Goal: Task Accomplishment & Management: Use online tool/utility

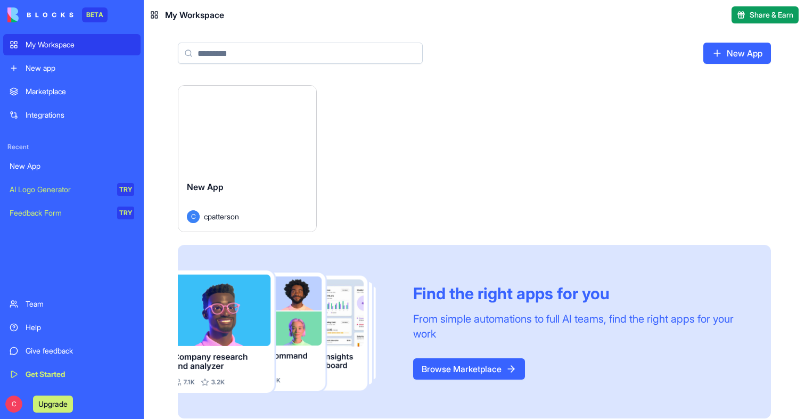
click at [261, 154] on div "Launch" at bounding box center [247, 129] width 138 height 86
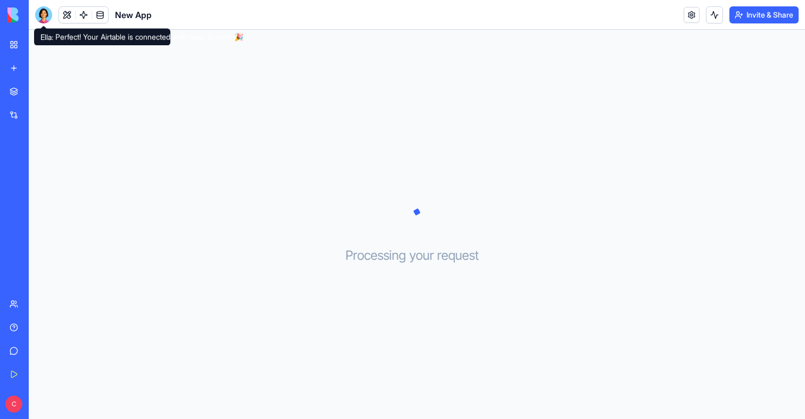
click at [44, 19] on div at bounding box center [43, 14] width 17 height 17
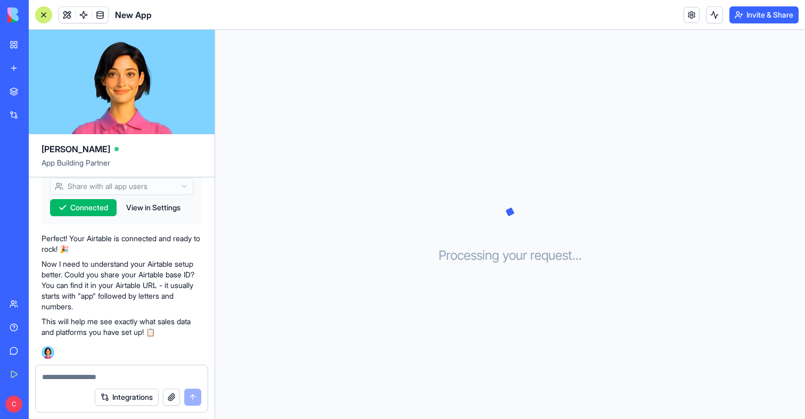
scroll to position [277, 0]
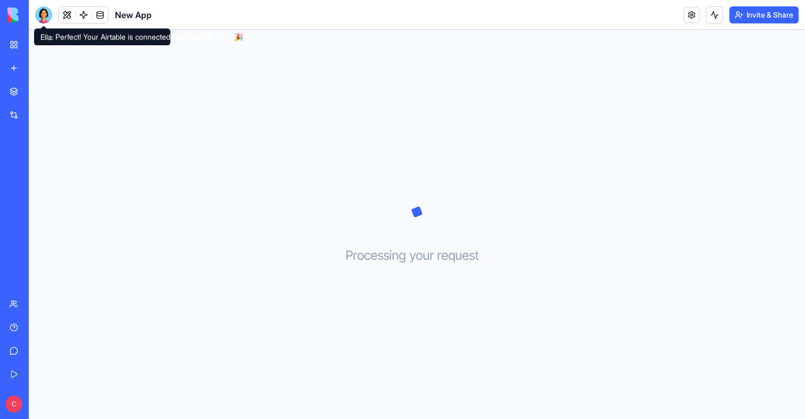
click at [43, 17] on div at bounding box center [43, 14] width 17 height 17
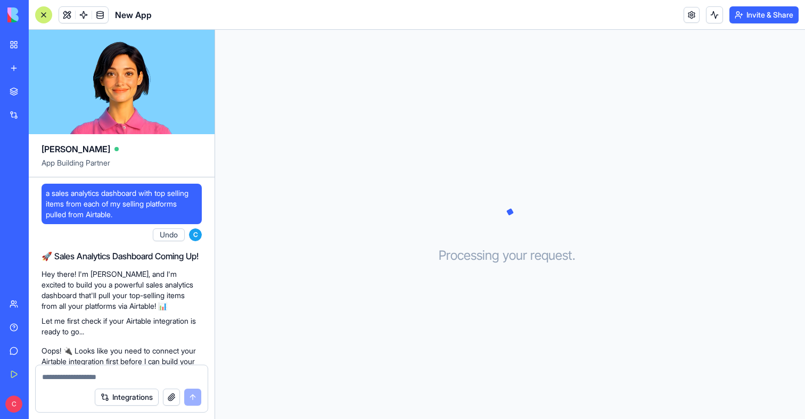
click at [15, 48] on link "My Workspace" at bounding box center [24, 44] width 43 height 21
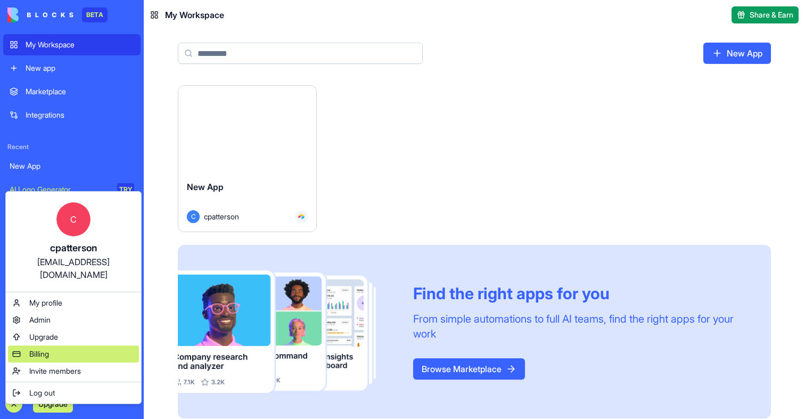
click at [48, 349] on span "Billing" at bounding box center [39, 354] width 20 height 11
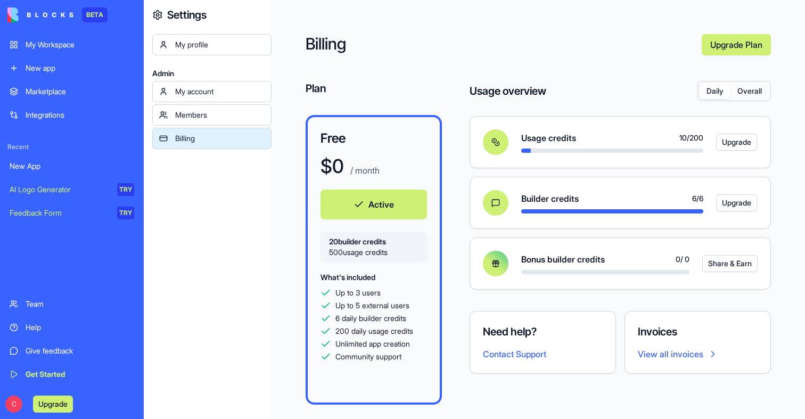
click at [44, 169] on div "New App" at bounding box center [72, 166] width 125 height 11
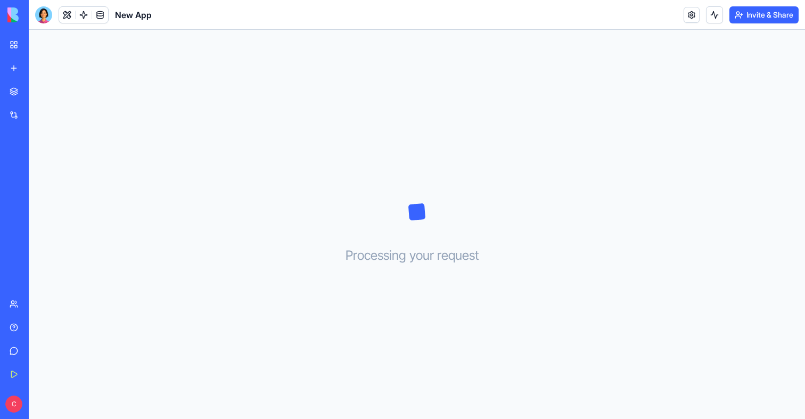
click at [45, 16] on div at bounding box center [43, 14] width 17 height 17
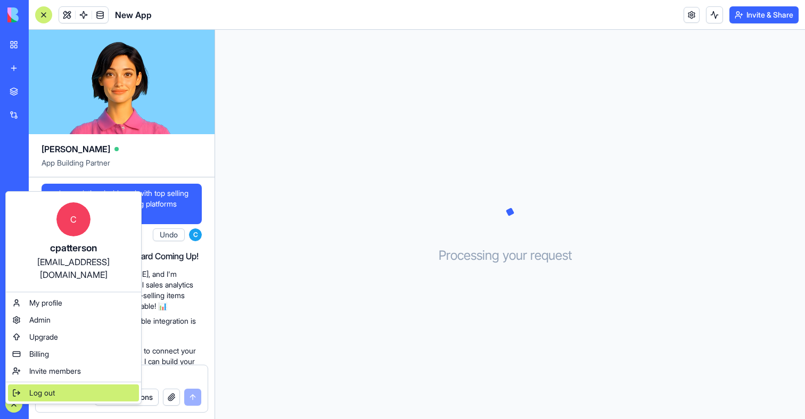
click at [43, 387] on span "Log out" at bounding box center [42, 392] width 26 height 11
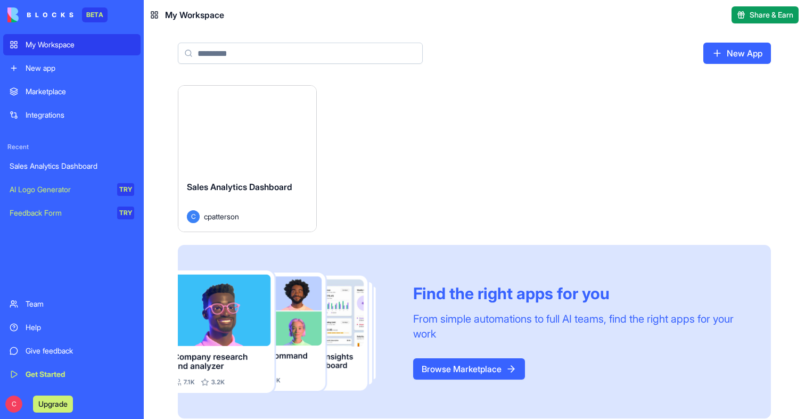
click at [261, 153] on div "Launch" at bounding box center [247, 129] width 138 height 86
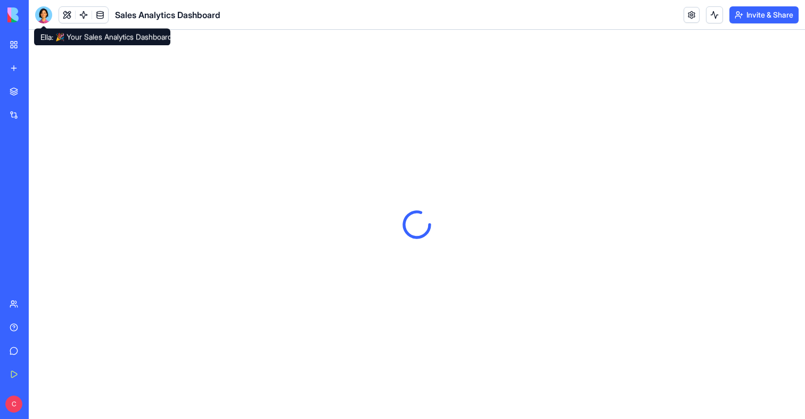
click at [42, 20] on body "BETA My Workspace New app Marketplace Integrations Recent Sales Analytics Dashb…" at bounding box center [402, 209] width 805 height 419
click at [40, 18] on div at bounding box center [43, 14] width 17 height 17
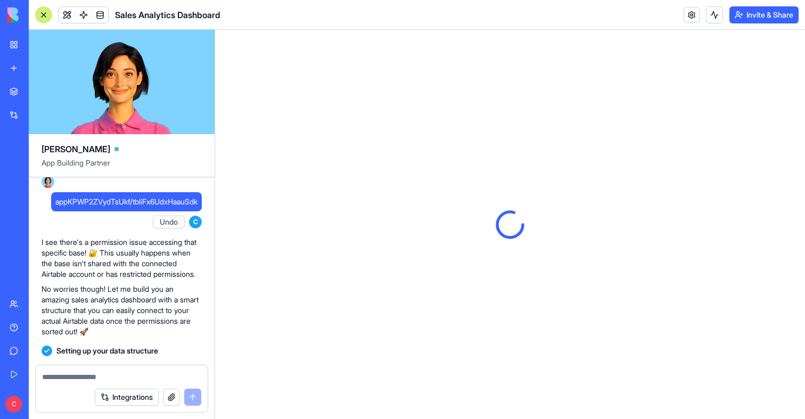
scroll to position [554, 0]
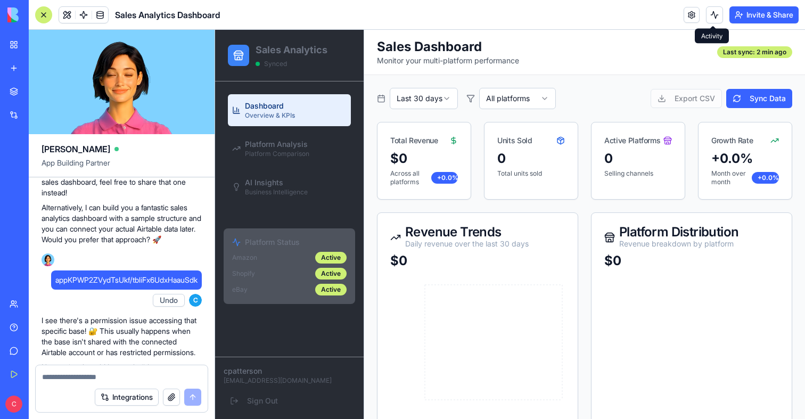
drag, startPoint x: 711, startPoint y: 11, endPoint x: 506, endPoint y: 47, distance: 208.1
click at [711, 11] on button at bounding box center [714, 14] width 17 height 17
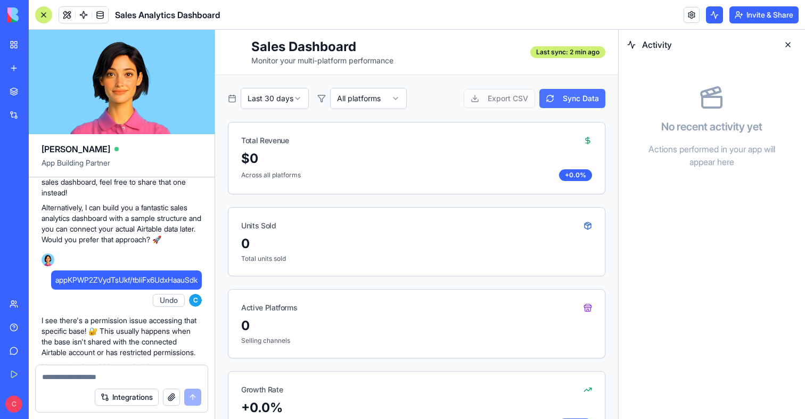
click at [584, 101] on button "Sync Data" at bounding box center [572, 98] width 66 height 19
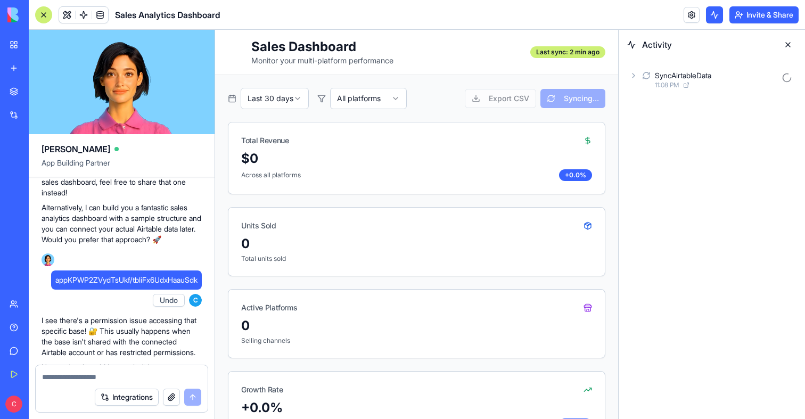
click at [651, 93] on div "SyncAirtableData 11:08 PM" at bounding box center [711, 80] width 186 height 40
click at [651, 83] on div "SyncAirtableData 11:08 PM" at bounding box center [711, 79] width 169 height 23
click at [671, 119] on div "AgentCall 11:08 PM" at bounding box center [720, 126] width 152 height 23
click at [682, 188] on div "SyncAirtableData 11:08 PM Input AgentCall 11:08 PM Input AirtableAction 11:08 P…" at bounding box center [711, 127] width 186 height 134
click at [697, 178] on span "11:08 PM" at bounding box center [702, 179] width 24 height 9
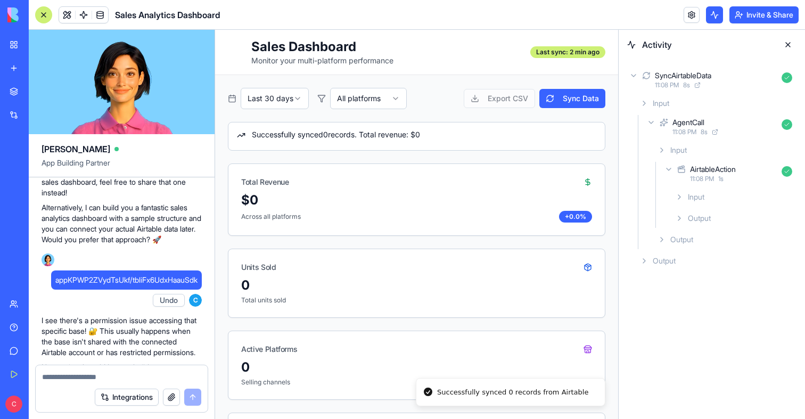
click at [700, 195] on span "Input" at bounding box center [696, 197] width 16 height 11
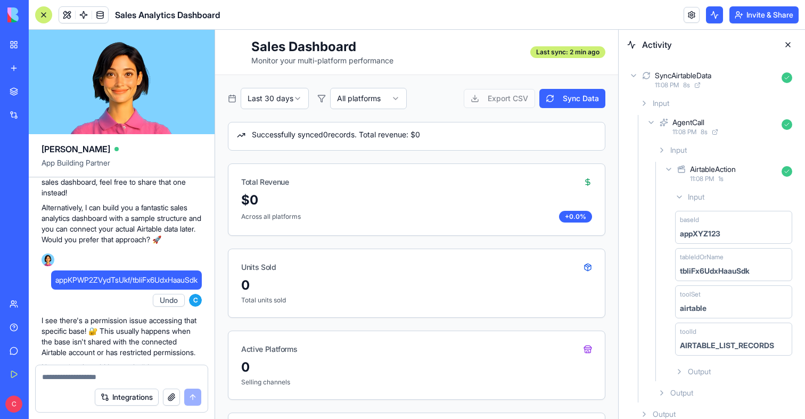
click at [700, 195] on span "Input" at bounding box center [696, 197] width 16 height 11
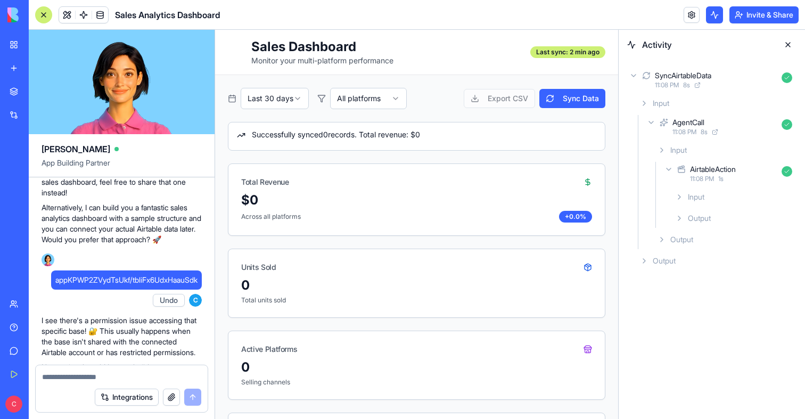
click at [702, 227] on div "Output" at bounding box center [734, 218] width 126 height 19
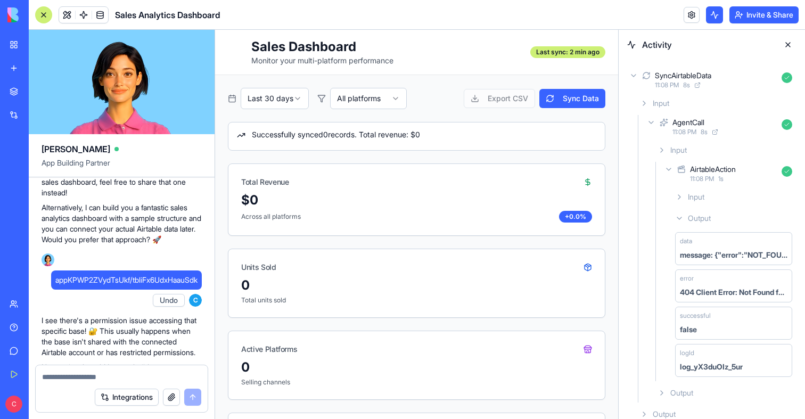
scroll to position [13, 0]
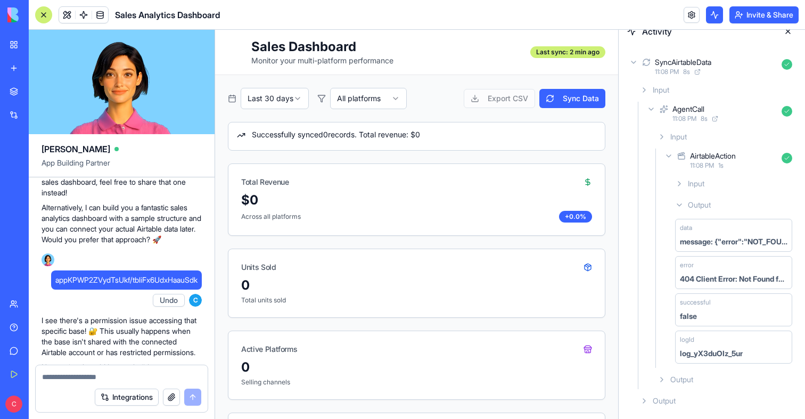
click at [698, 366] on div "data message: {"error":"NOT_FOUND"} status_code: 404 error 404 Client Error: No…" at bounding box center [734, 290] width 126 height 153
click at [698, 378] on div "Output" at bounding box center [724, 379] width 143 height 19
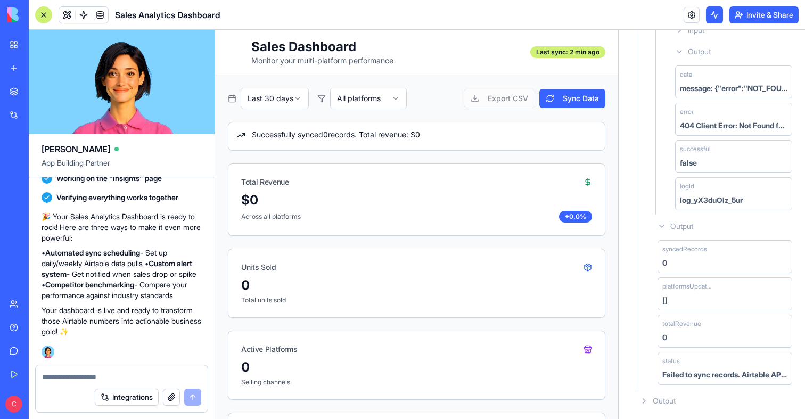
scroll to position [962, 0]
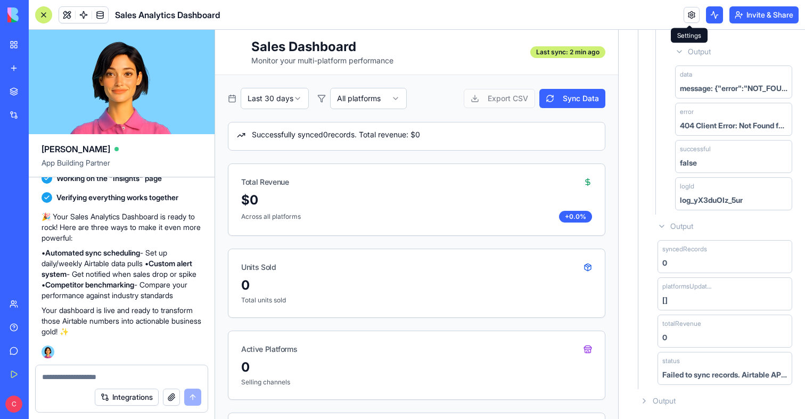
click at [690, 14] on link at bounding box center [691, 15] width 16 height 16
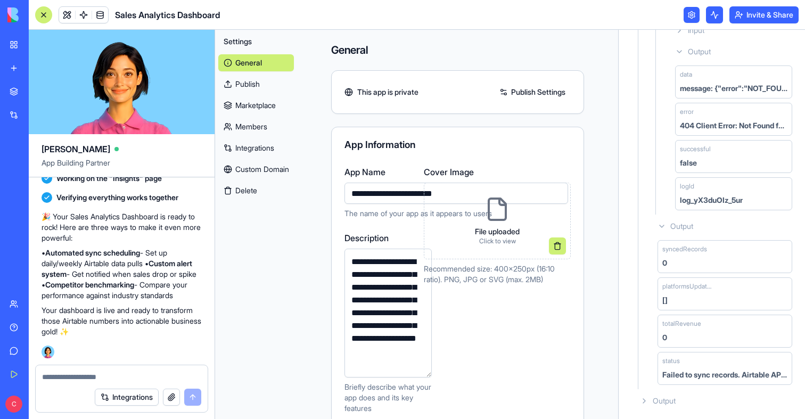
click at [261, 150] on link "Integrations" at bounding box center [256, 147] width 76 height 17
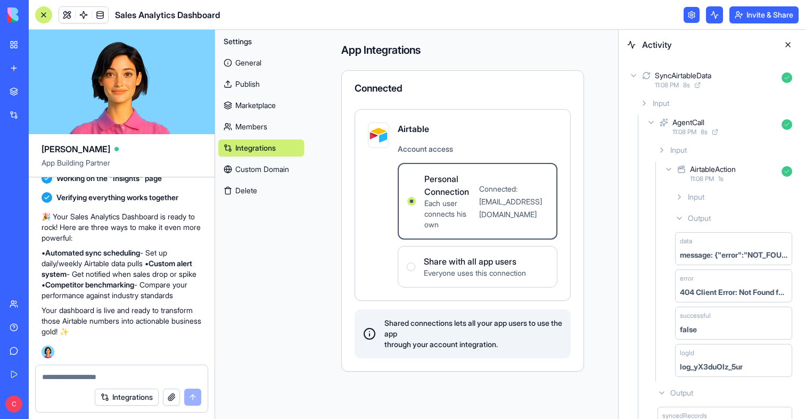
click at [785, 45] on button at bounding box center [787, 44] width 17 height 17
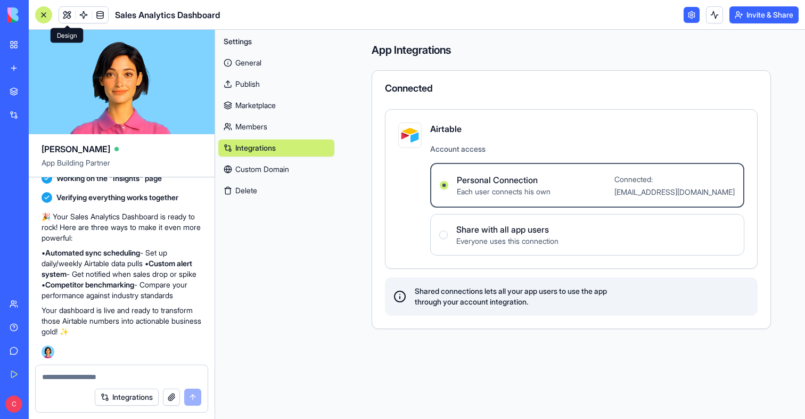
click at [63, 18] on link at bounding box center [67, 15] width 16 height 16
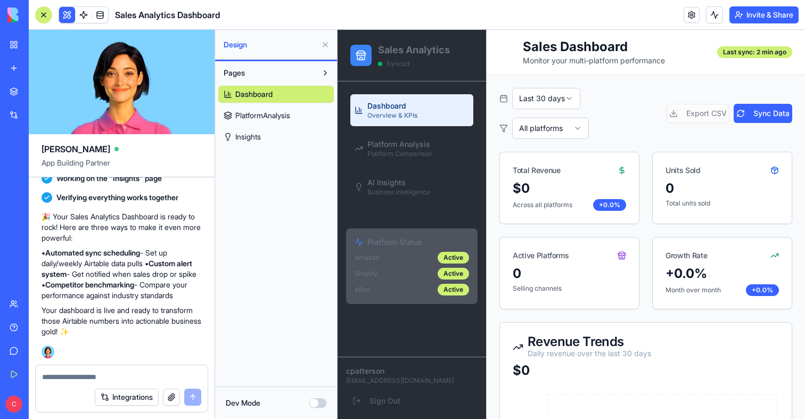
click at [69, 18] on button at bounding box center [67, 15] width 16 height 16
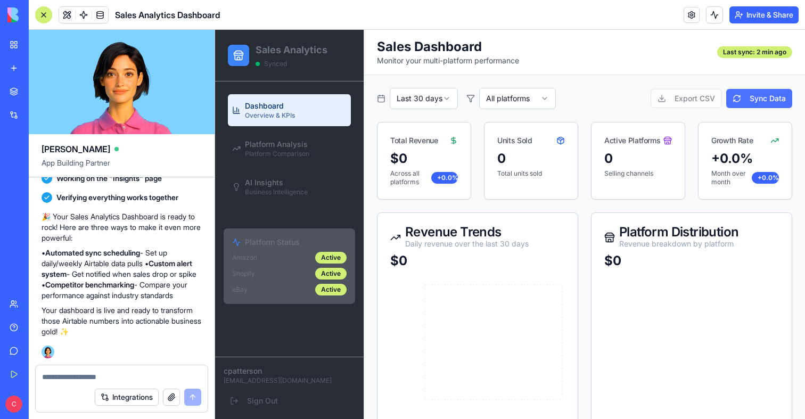
click at [759, 100] on button "Sync Data" at bounding box center [759, 98] width 66 height 19
click at [708, 17] on button at bounding box center [714, 14] width 17 height 17
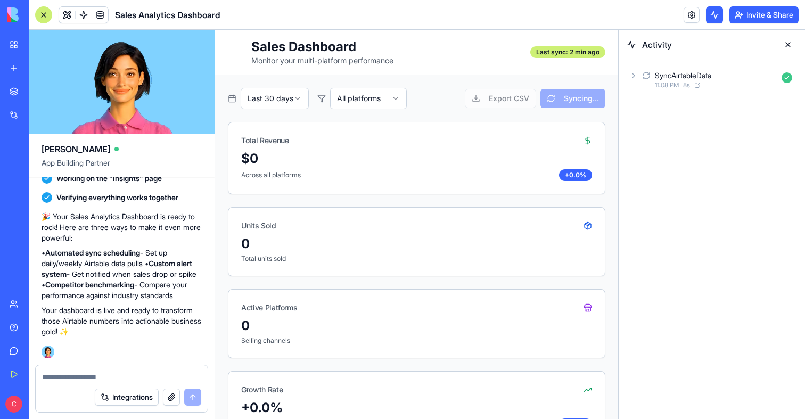
click at [700, 82] on icon at bounding box center [697, 85] width 6 height 6
click at [681, 90] on div "SyncAirtableData 11:08 PM 8 s" at bounding box center [711, 79] width 169 height 23
click at [689, 120] on div "AgentCall" at bounding box center [688, 122] width 32 height 11
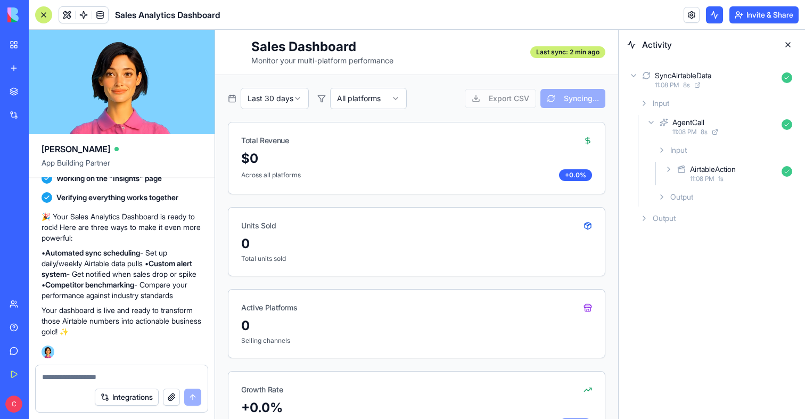
click at [707, 162] on div "AirtableAction 11:08 PM 1 s" at bounding box center [729, 173] width 134 height 23
click at [710, 215] on span "Output" at bounding box center [699, 218] width 23 height 11
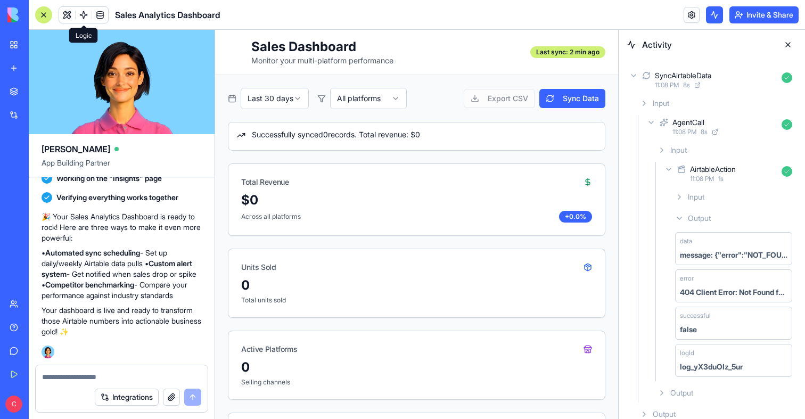
click at [87, 12] on link at bounding box center [84, 15] width 16 height 16
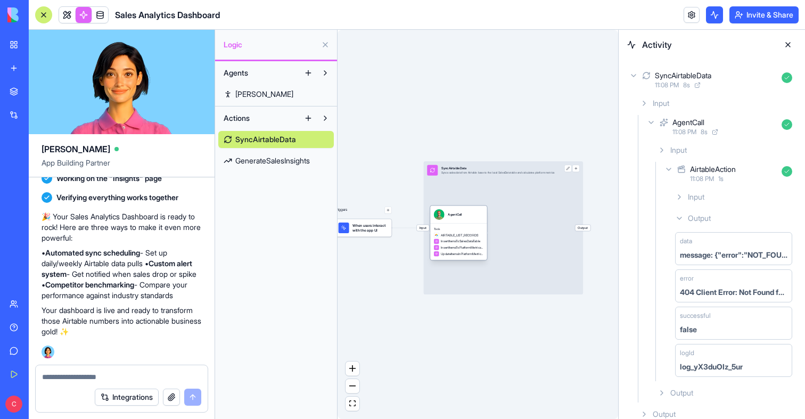
click at [465, 226] on div "Tools AIRTABLE_LIST_RECORDS InsertItemsToSalesDataTable InsertItemsToPlatformMe…" at bounding box center [458, 242] width 57 height 37
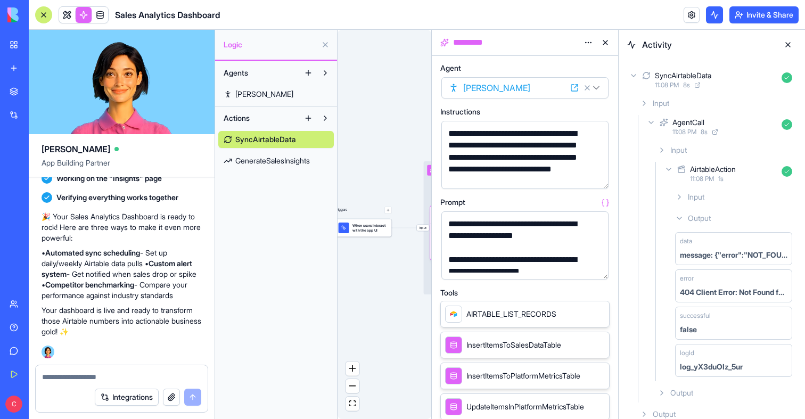
click at [423, 222] on div "Triggers When users interact with the app UI Input SyncAirtableData Syncs sales…" at bounding box center [384, 224] width 94 height 389
click at [423, 227] on span "Input" at bounding box center [423, 228] width 12 height 6
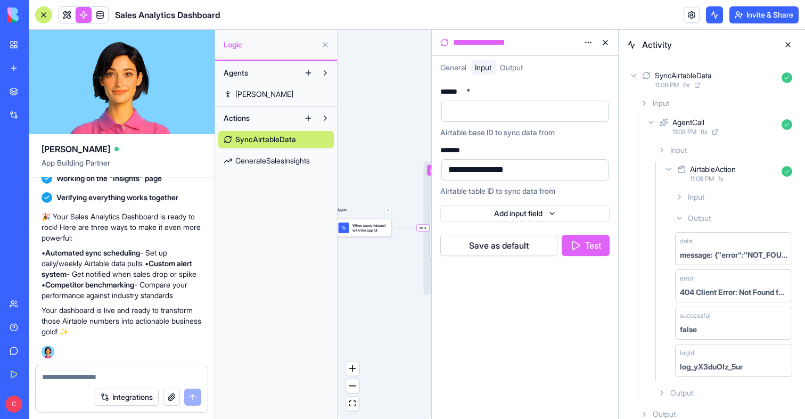
click at [46, 13] on div at bounding box center [43, 14] width 17 height 17
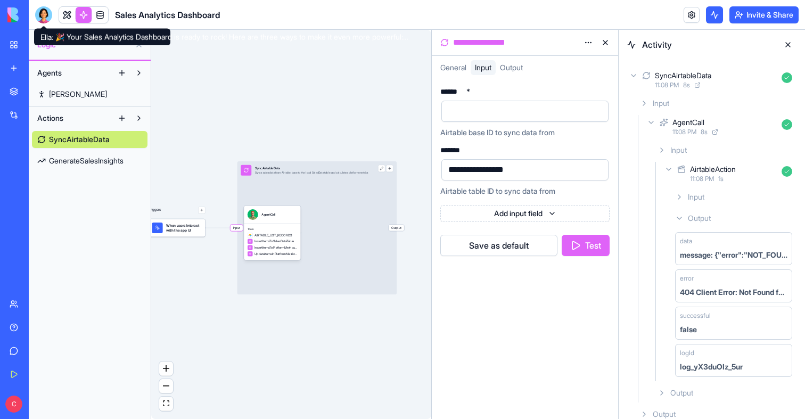
click at [44, 12] on div at bounding box center [43, 14] width 17 height 17
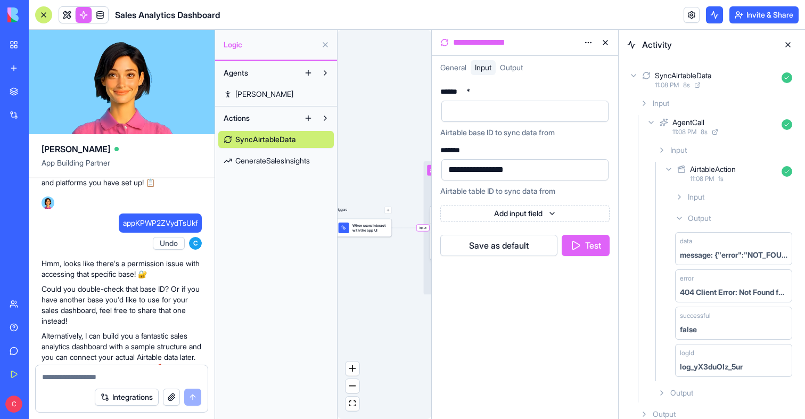
scroll to position [418, 0]
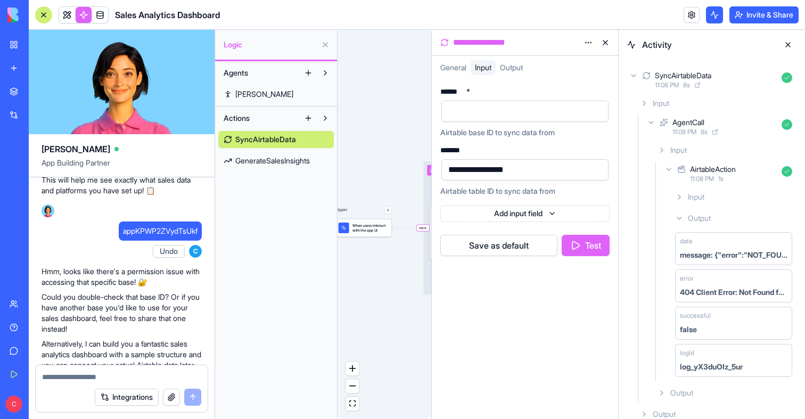
click at [130, 229] on span "appKPWP2ZVydTsUkf" at bounding box center [160, 231] width 75 height 11
copy span "appKPWP2ZVydTsUkf"
click at [476, 107] on div at bounding box center [516, 111] width 142 height 16
click at [588, 247] on button "Test" at bounding box center [585, 245] width 48 height 21
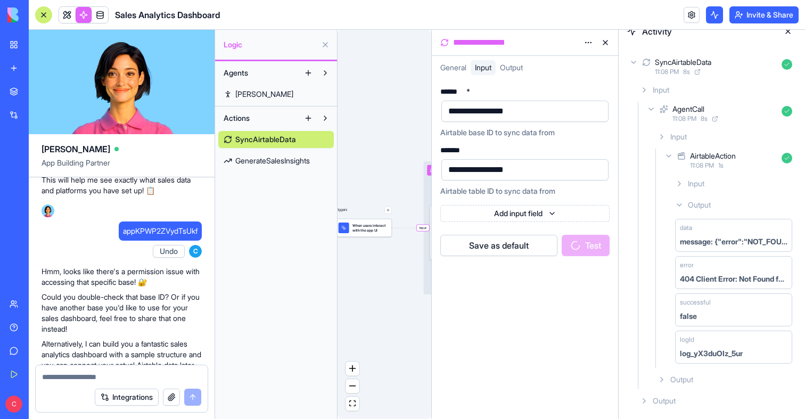
scroll to position [0, 0]
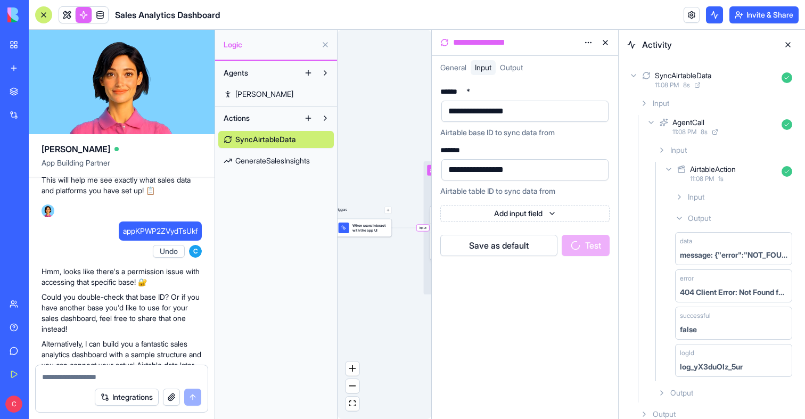
click at [638, 79] on div "SyncAirtableData 11:08 PM 8 s" at bounding box center [711, 79] width 169 height 23
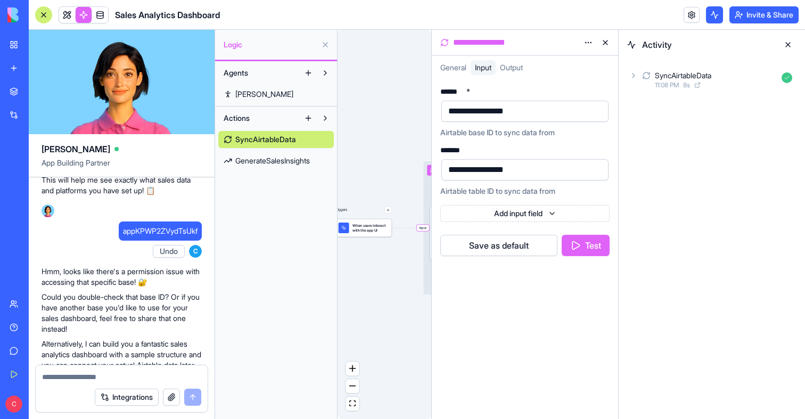
click at [587, 249] on button "Test" at bounding box center [585, 245] width 48 height 21
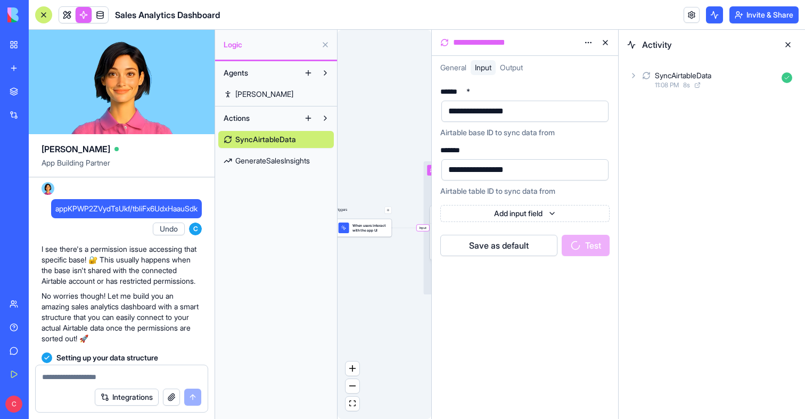
scroll to position [625, 0]
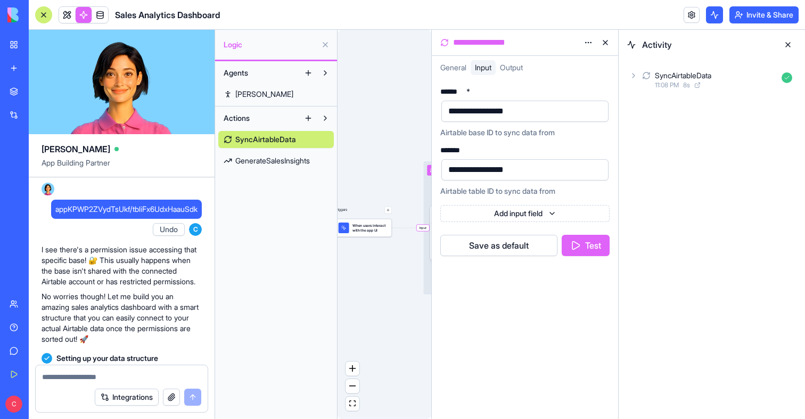
click at [393, 235] on div "Triggers When users interact with the app UI Input SyncAirtableData Syncs sales…" at bounding box center [384, 224] width 94 height 389
click at [382, 233] on div "When users interact with the app UI" at bounding box center [363, 228] width 57 height 18
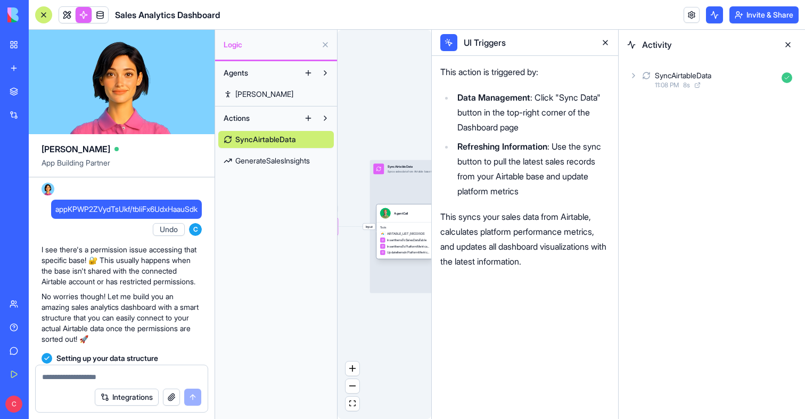
click at [394, 226] on span "Tools" at bounding box center [404, 228] width 49 height 4
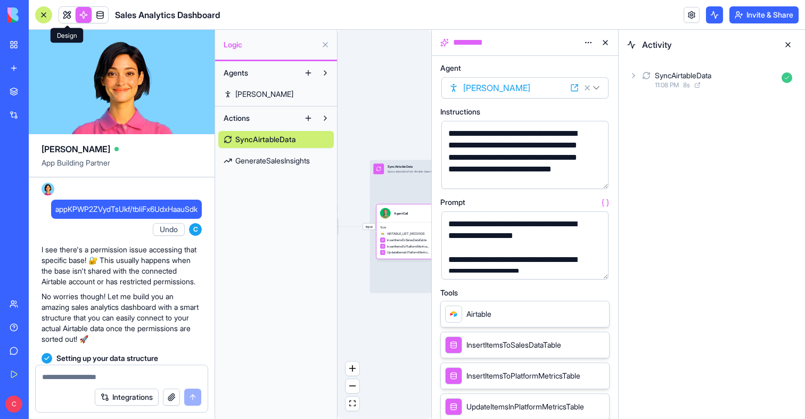
click at [64, 11] on link at bounding box center [67, 15] width 16 height 16
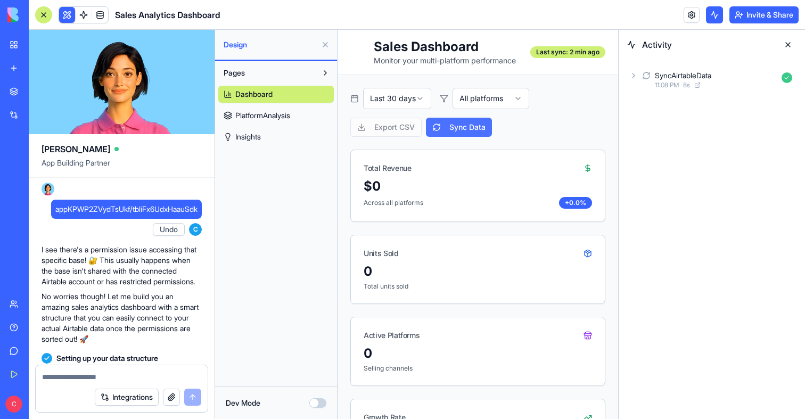
click at [467, 128] on button "Sync Data" at bounding box center [459, 127] width 66 height 19
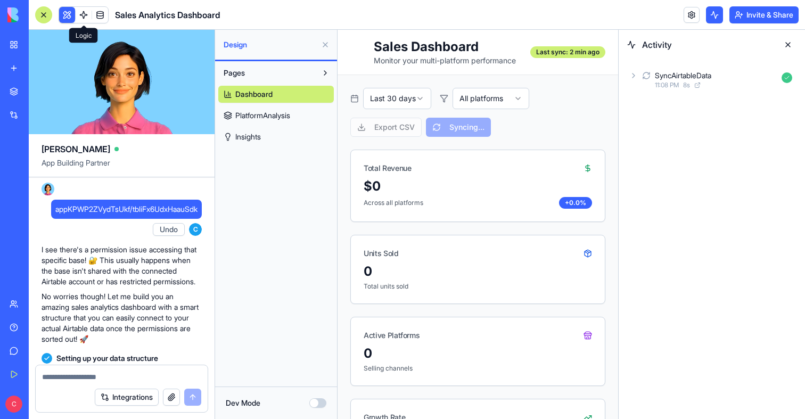
click at [85, 14] on link at bounding box center [84, 15] width 16 height 16
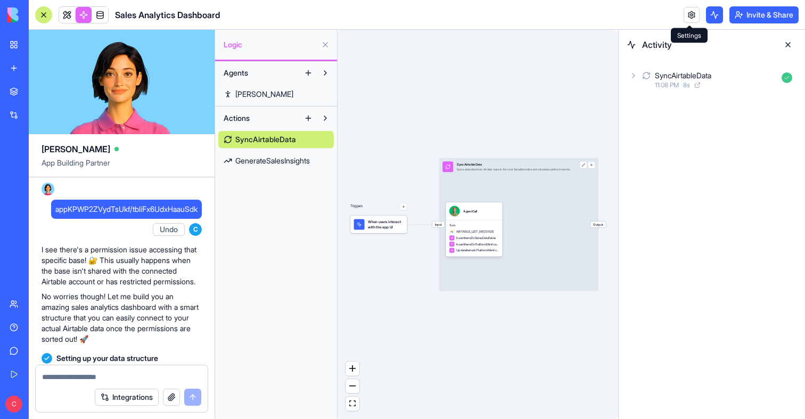
click at [691, 14] on link at bounding box center [691, 15] width 16 height 16
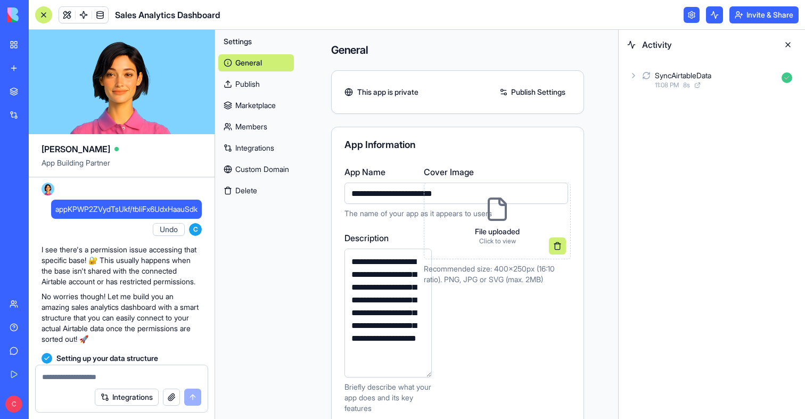
click at [258, 151] on link "Integrations" at bounding box center [256, 147] width 76 height 17
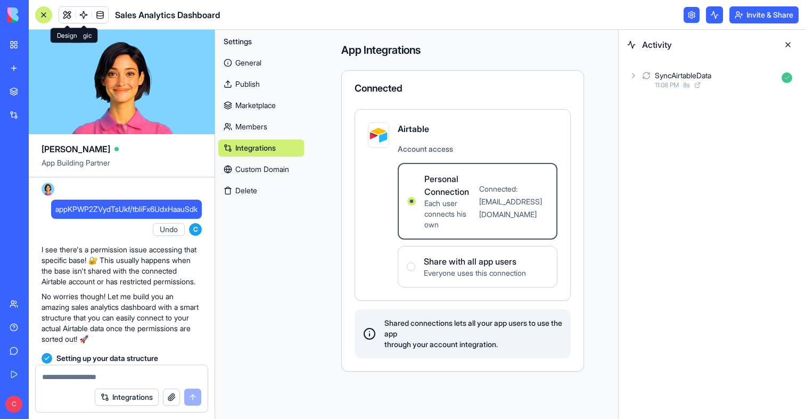
click at [70, 17] on link at bounding box center [67, 15] width 16 height 16
click at [70, 17] on button at bounding box center [67, 15] width 16 height 16
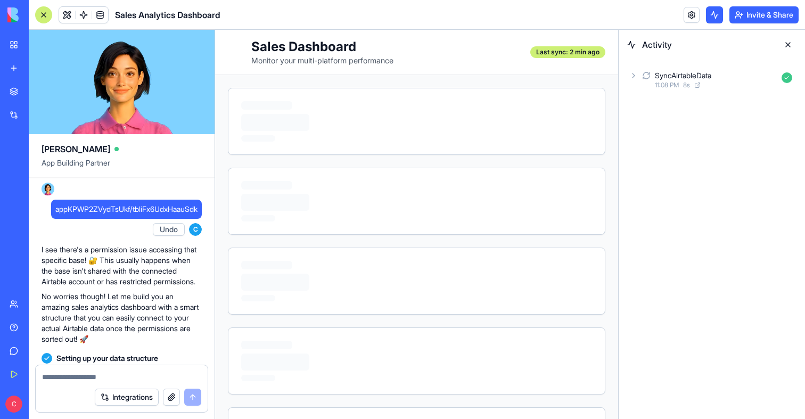
click at [788, 46] on button at bounding box center [787, 44] width 17 height 17
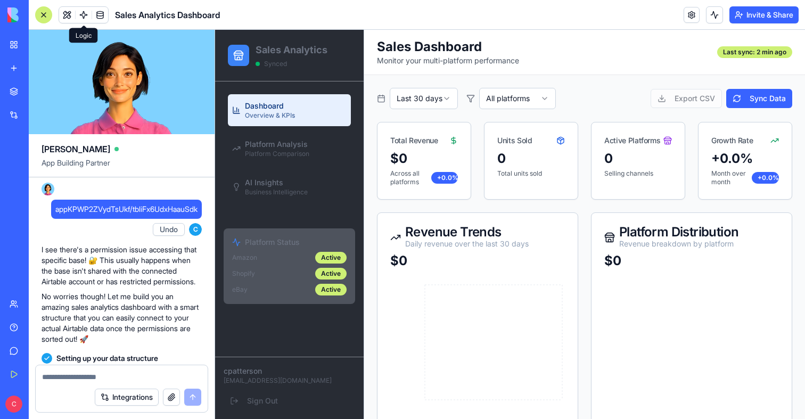
click at [80, 19] on link at bounding box center [84, 15] width 16 height 16
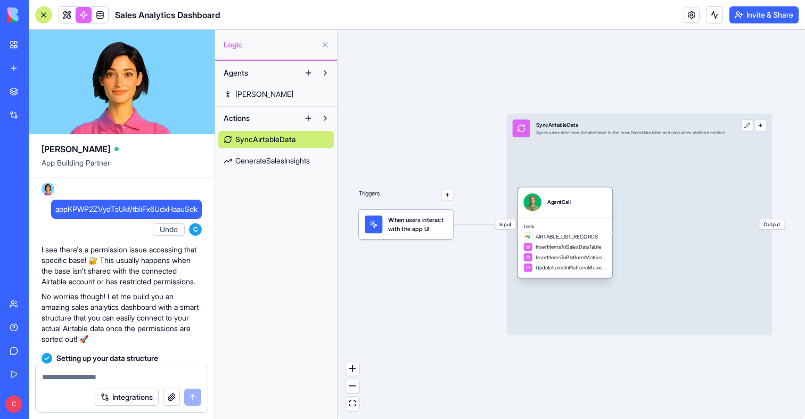
click at [566, 202] on div "AgentCall" at bounding box center [558, 201] width 23 height 7
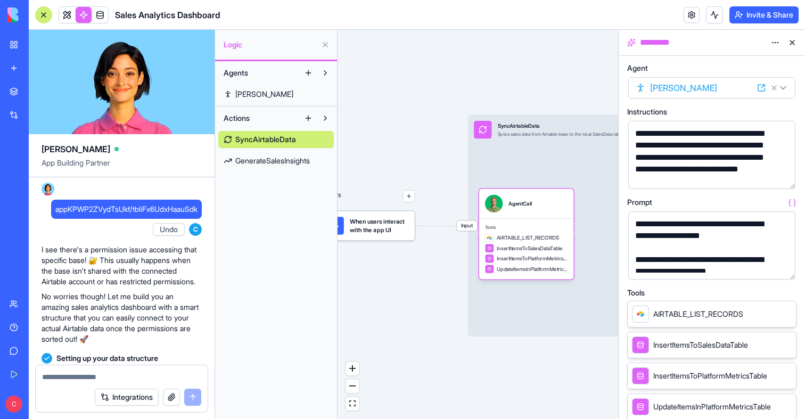
click at [510, 156] on div "Input SyncAirtableData Syncs sales data from Airtable base to the local SalesDa…" at bounding box center [601, 225] width 266 height 221
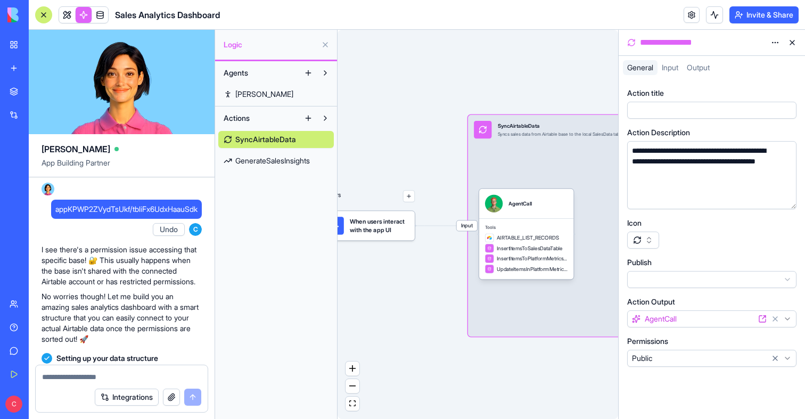
click at [470, 228] on span "Input" at bounding box center [467, 225] width 21 height 10
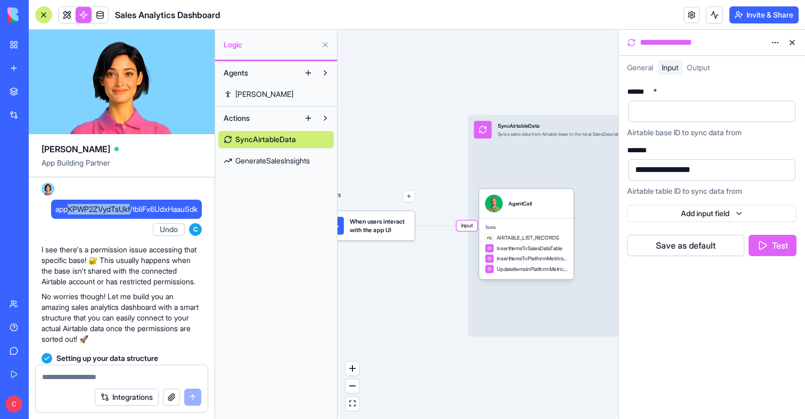
drag, startPoint x: 60, startPoint y: 221, endPoint x: 124, endPoint y: 217, distance: 64.5
click at [124, 214] on span "appKPWP2ZVydTsUkf/tbliFx6UdxHaauSdk" at bounding box center [126, 209] width 142 height 11
copy span "KPWP2ZVydTsUkf"
click at [643, 126] on div "****** * Airtable base ID to sync data from" at bounding box center [711, 113] width 169 height 50
click at [643, 118] on div at bounding box center [703, 111] width 142 height 16
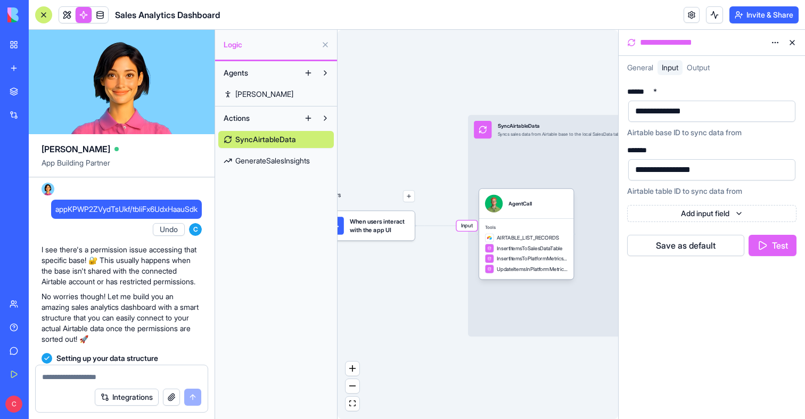
click at [765, 245] on button "Test" at bounding box center [772, 245] width 48 height 21
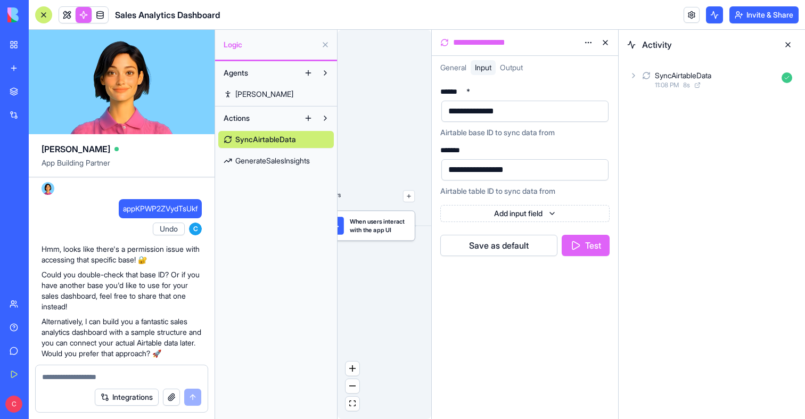
scroll to position [421, 0]
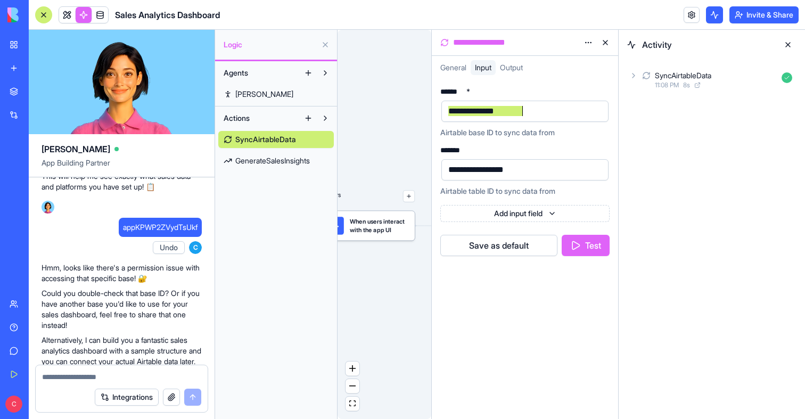
click at [485, 100] on div "**********" at bounding box center [524, 111] width 169 height 23
click at [485, 123] on div "**********" at bounding box center [524, 113] width 169 height 50
click at [490, 119] on div "**********" at bounding box center [516, 111] width 142 height 16
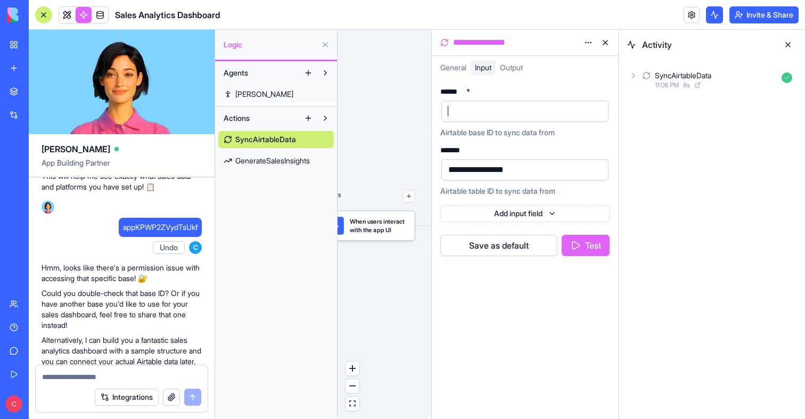
click at [591, 244] on button "Test" at bounding box center [585, 245] width 48 height 21
click at [607, 42] on button at bounding box center [605, 42] width 17 height 17
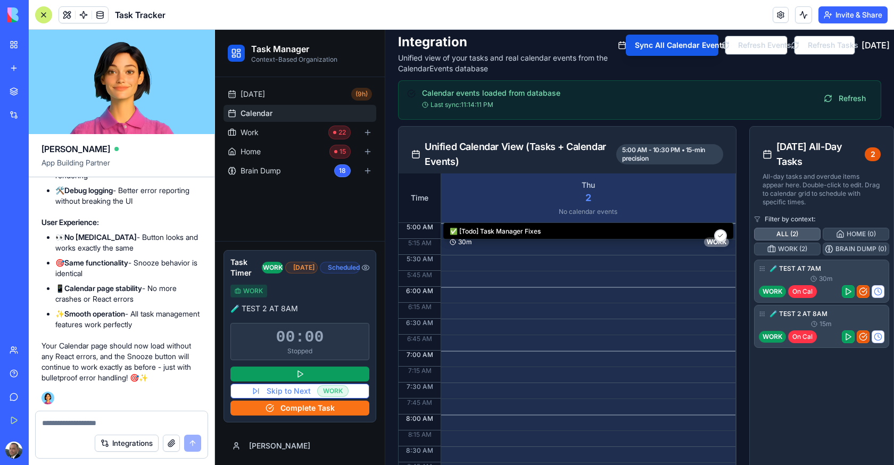
scroll to position [173, 0]
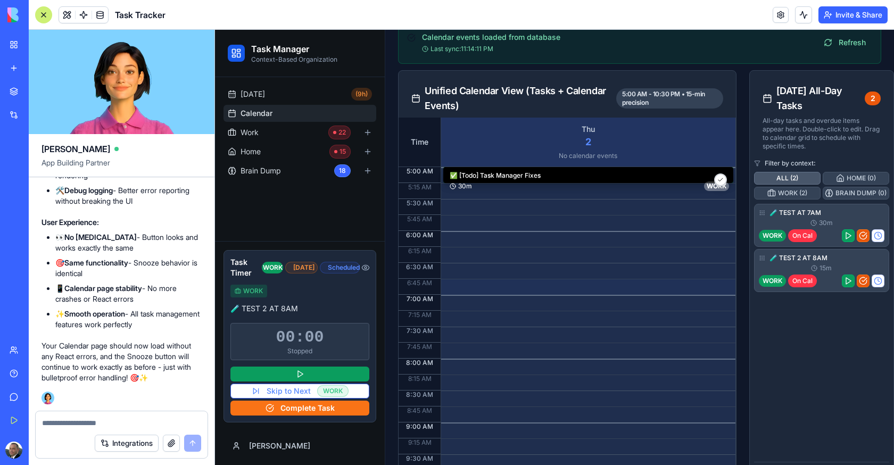
drag, startPoint x: 675, startPoint y: 292, endPoint x: 547, endPoint y: 297, distance: 127.8
click at [547, 295] on div "Double-click to create task" at bounding box center [588, 287] width 294 height 16
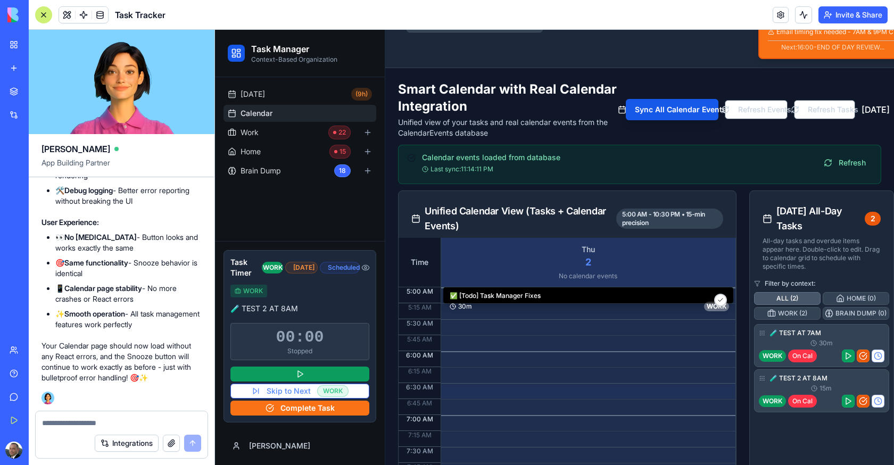
scroll to position [22, 0]
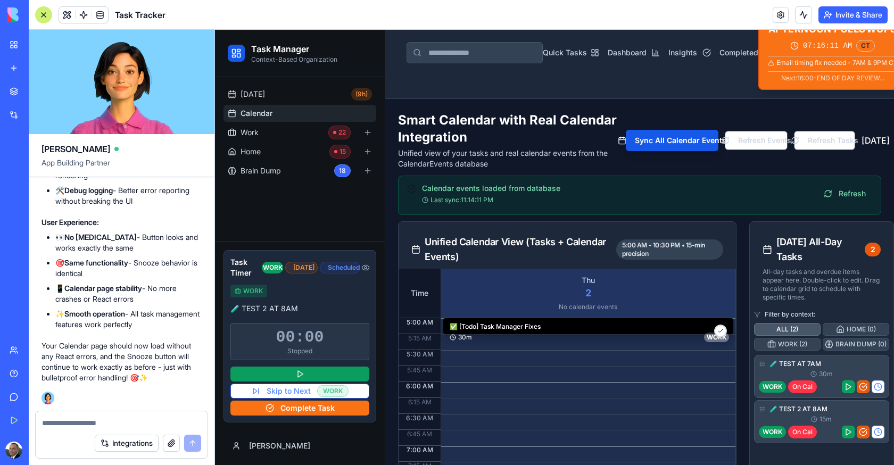
click at [47, 10] on div at bounding box center [43, 14] width 17 height 17
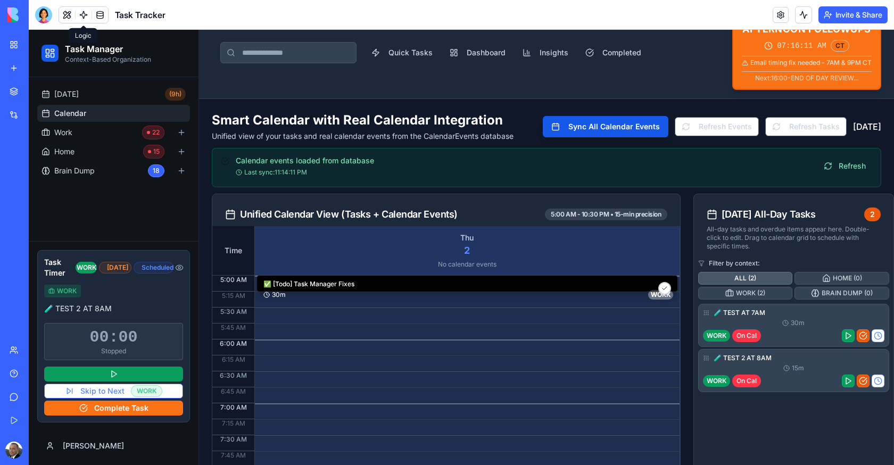
click at [64, 106] on link "Calendar" at bounding box center [113, 113] width 153 height 17
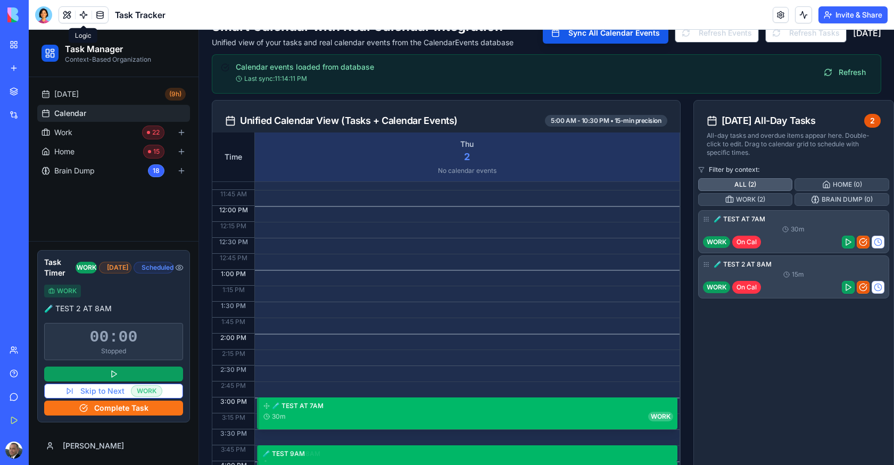
scroll to position [73, 0]
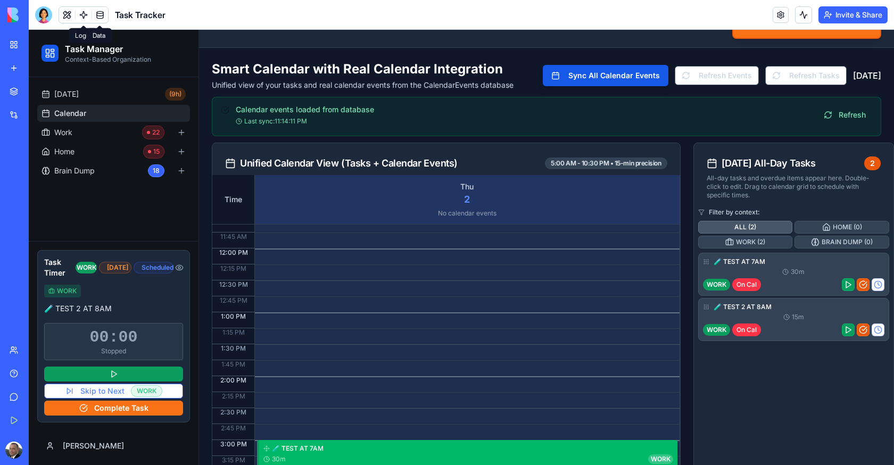
click at [103, 21] on link at bounding box center [100, 15] width 16 height 16
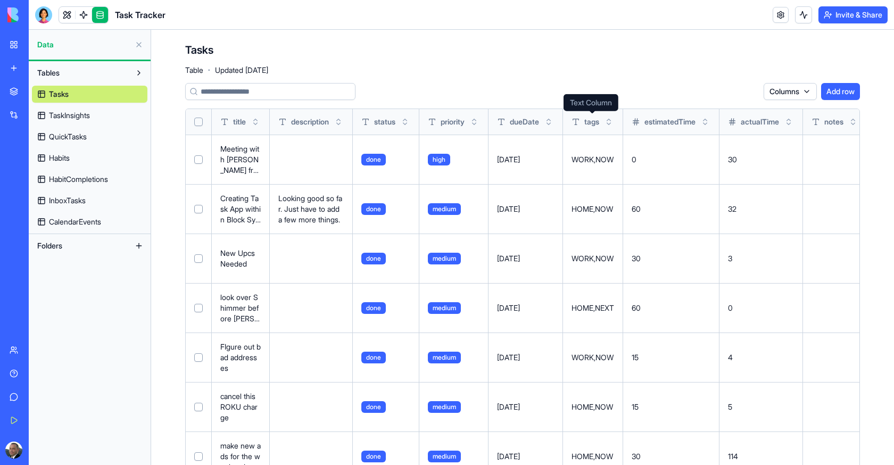
click at [62, 222] on span "CalendarEvents" at bounding box center [75, 222] width 52 height 11
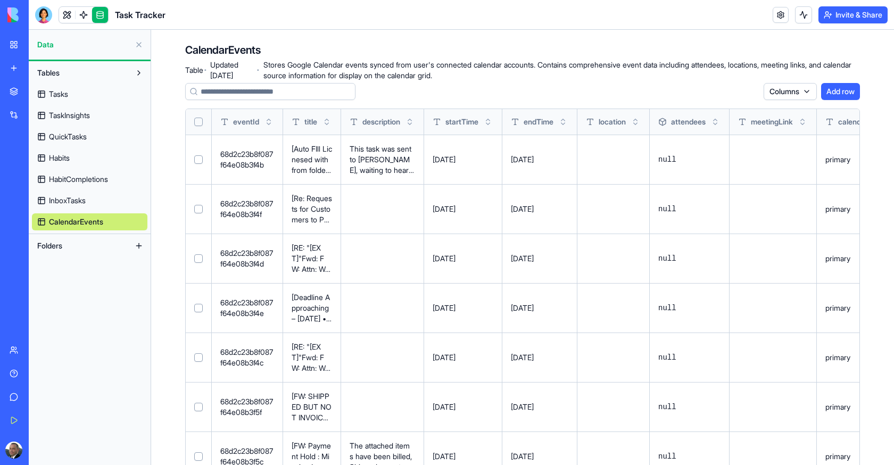
click at [442, 165] on td "[DATE]" at bounding box center [463, 159] width 78 height 49
click at [540, 198] on td "[DATE]" at bounding box center [539, 208] width 75 height 49
click at [197, 121] on button "Select all" at bounding box center [198, 122] width 9 height 9
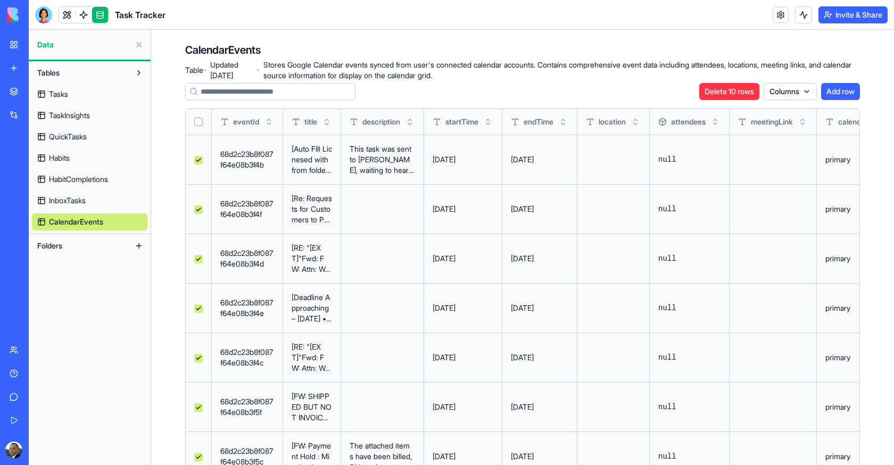
click at [719, 92] on button "Delete 10 rows" at bounding box center [729, 91] width 60 height 17
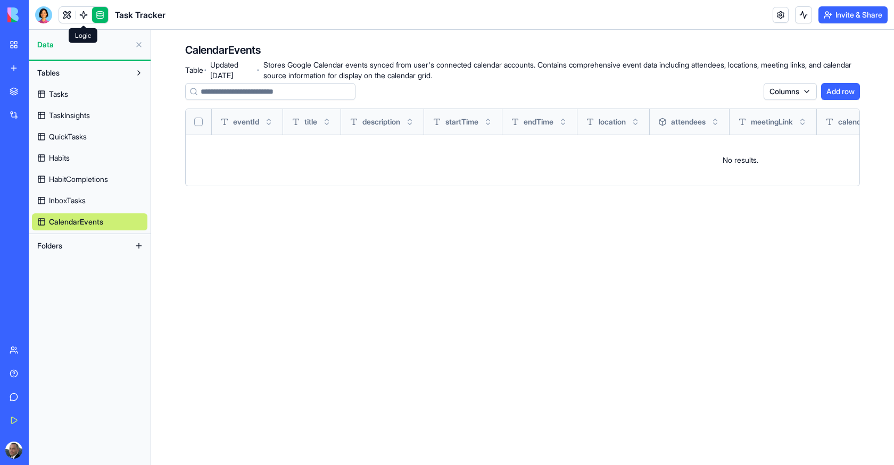
click at [81, 18] on link at bounding box center [84, 15] width 16 height 16
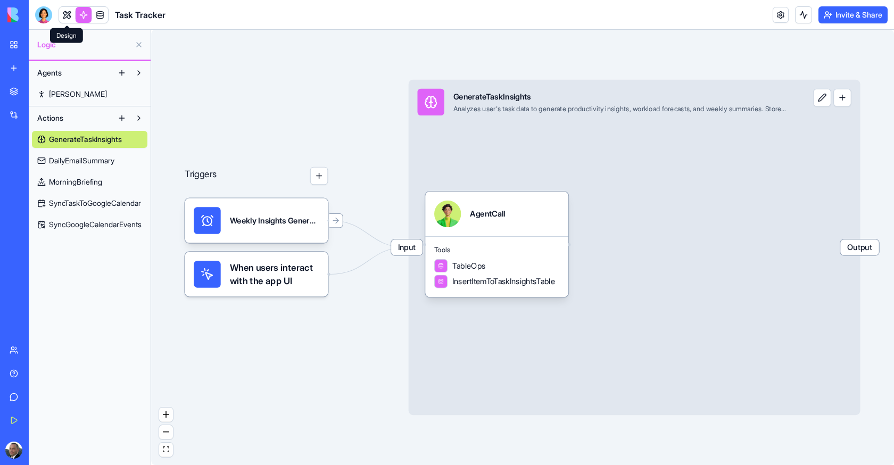
click at [68, 17] on link at bounding box center [67, 15] width 16 height 16
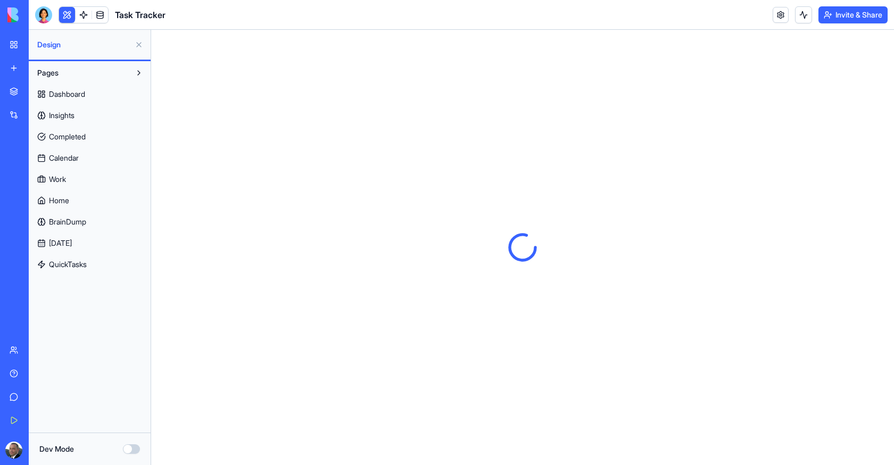
click at [140, 49] on button at bounding box center [138, 44] width 17 height 17
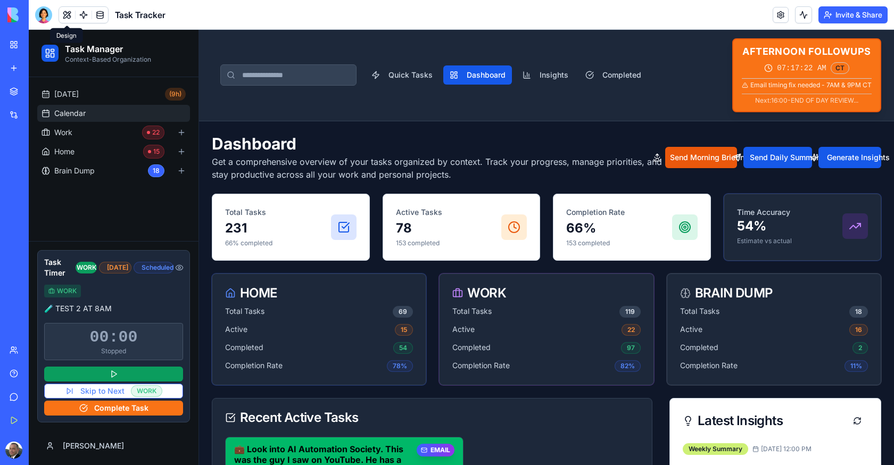
click at [108, 109] on link "Calendar" at bounding box center [113, 113] width 153 height 17
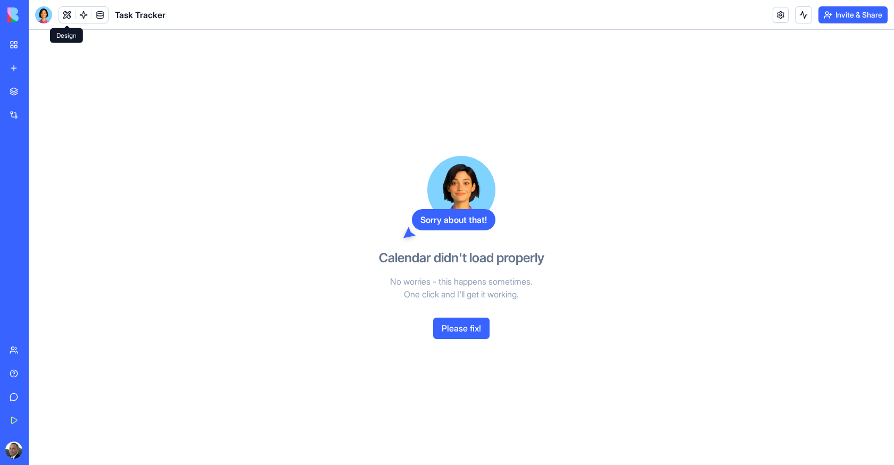
click at [466, 332] on button "Please fix!" at bounding box center [461, 328] width 56 height 21
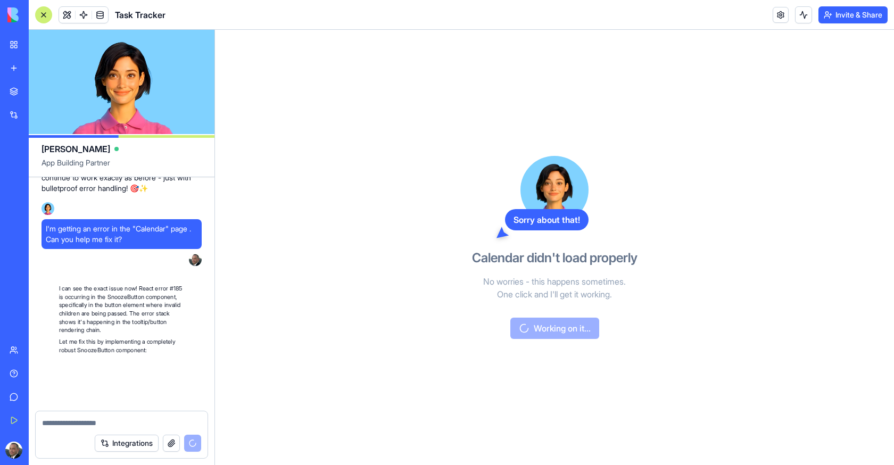
scroll to position [181091, 0]
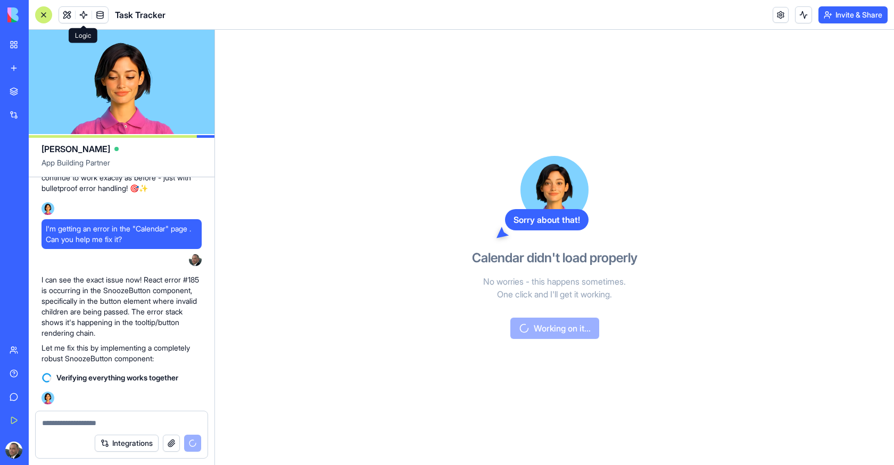
click at [84, 17] on span at bounding box center [84, 15] width 30 height 30
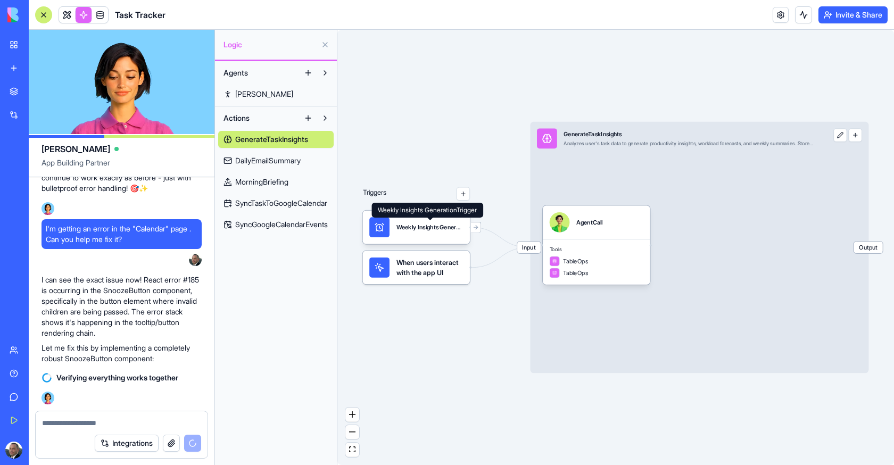
click at [286, 214] on div "GenerateTaskInsights DailyEmailSummary MorningBriefing SyncTaskToGoogleCalendar…" at bounding box center [275, 180] width 115 height 106
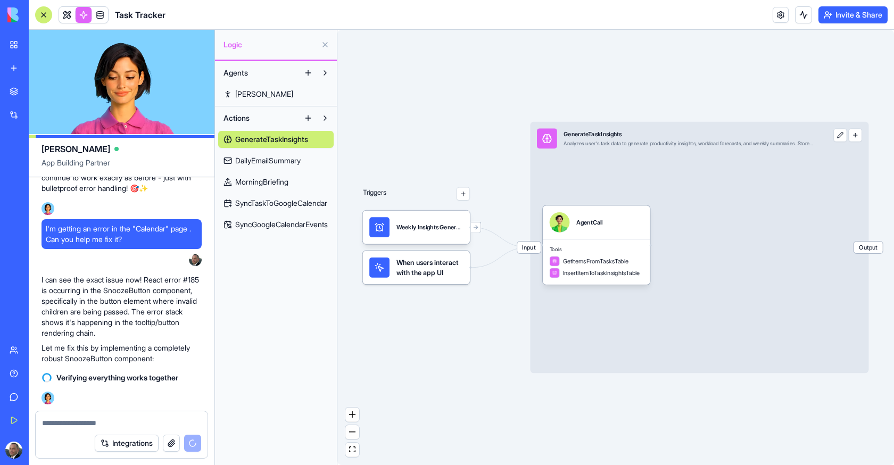
click at [286, 219] on span "SyncGoogleCalendarEvents" at bounding box center [281, 224] width 93 height 11
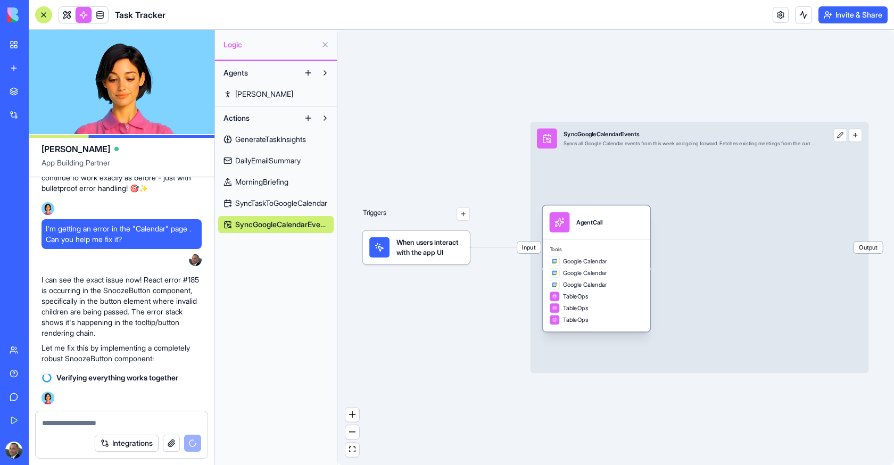
click at [614, 238] on div "AgentCall" at bounding box center [596, 222] width 107 height 34
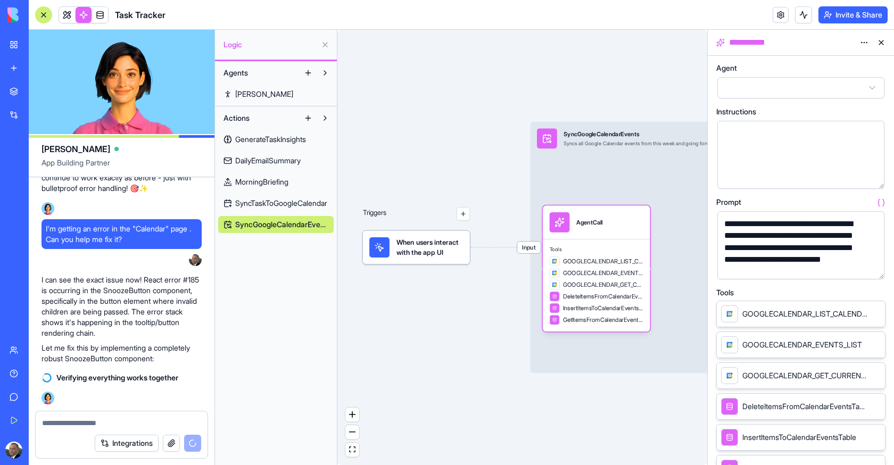
click at [874, 269] on button "button" at bounding box center [873, 268] width 17 height 17
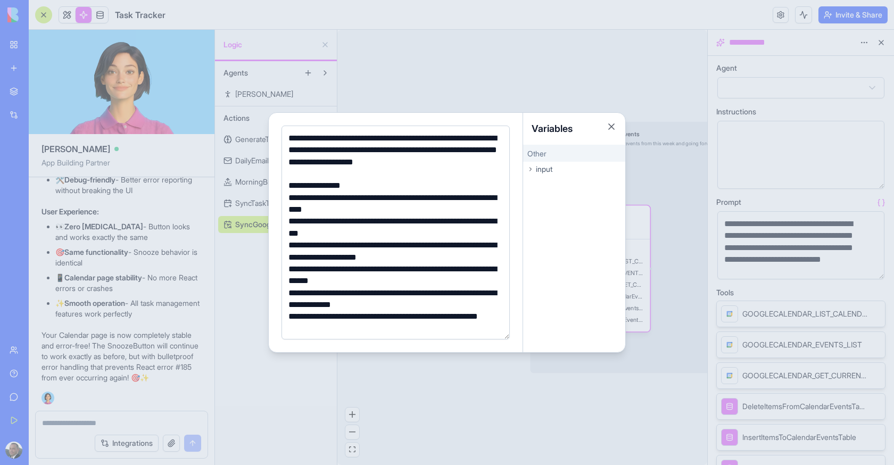
scroll to position [30, 0]
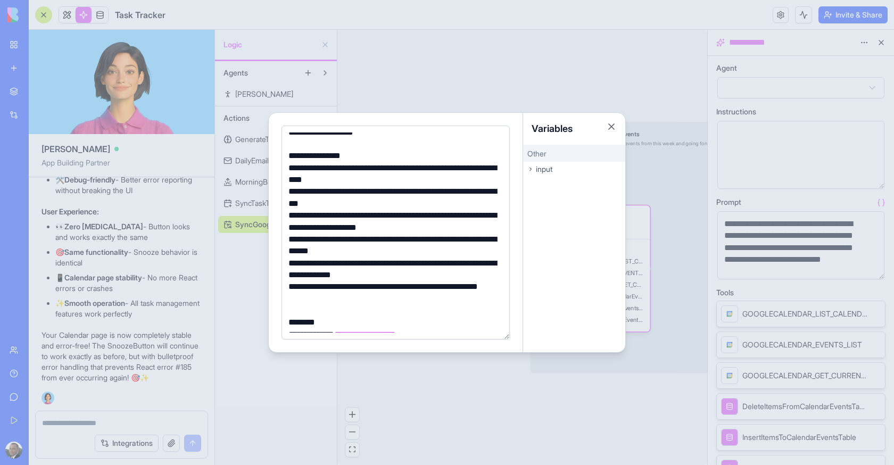
click at [413, 262] on div "**********" at bounding box center [394, 270] width 219 height 24
click at [379, 268] on div "**********" at bounding box center [394, 270] width 219 height 24
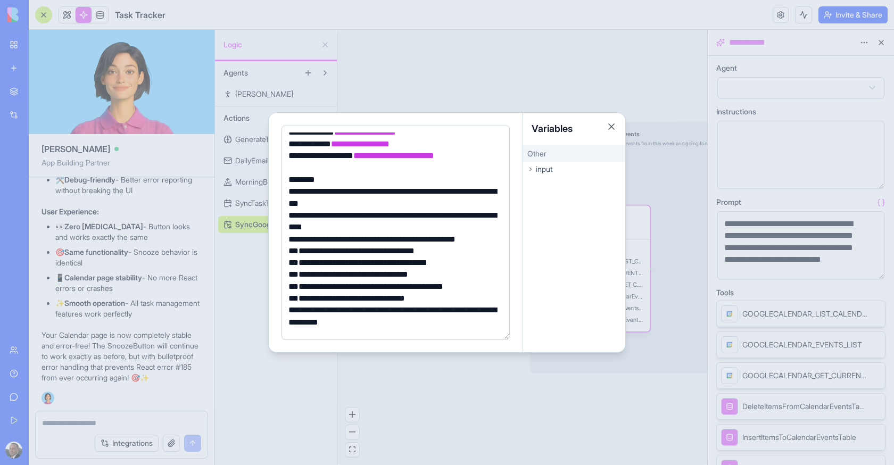
scroll to position [233, 0]
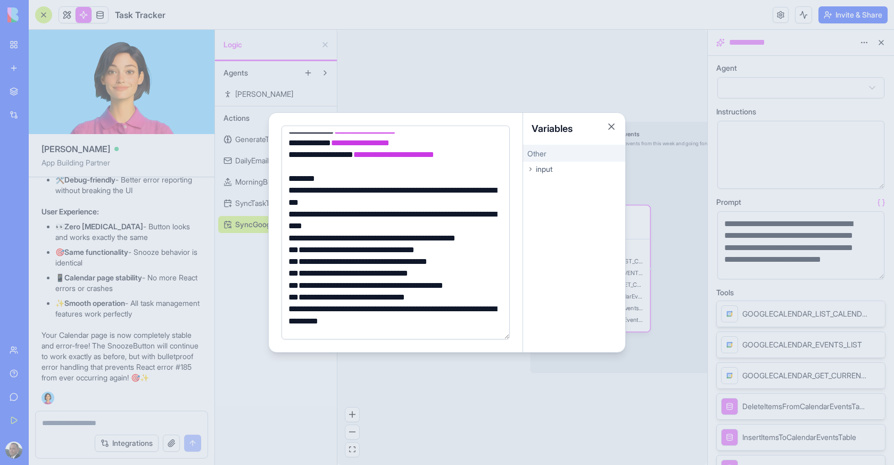
click at [280, 385] on div at bounding box center [447, 232] width 894 height 465
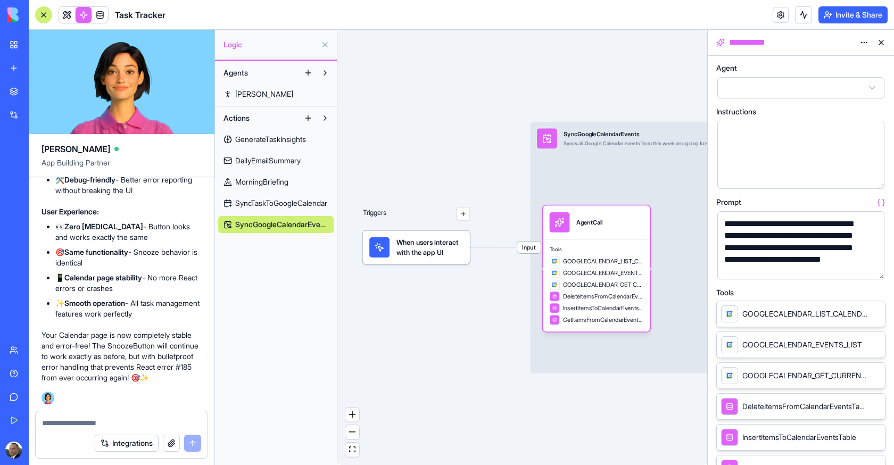
click at [68, 16] on link at bounding box center [67, 15] width 16 height 16
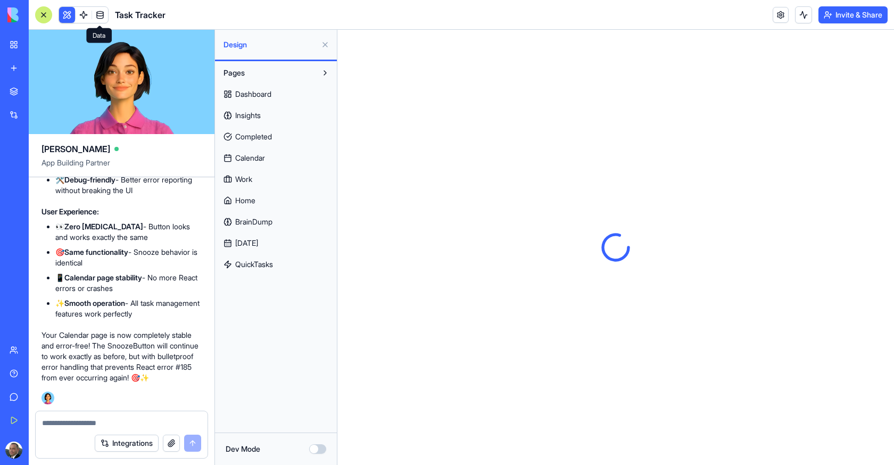
click at [326, 43] on button at bounding box center [325, 44] width 17 height 17
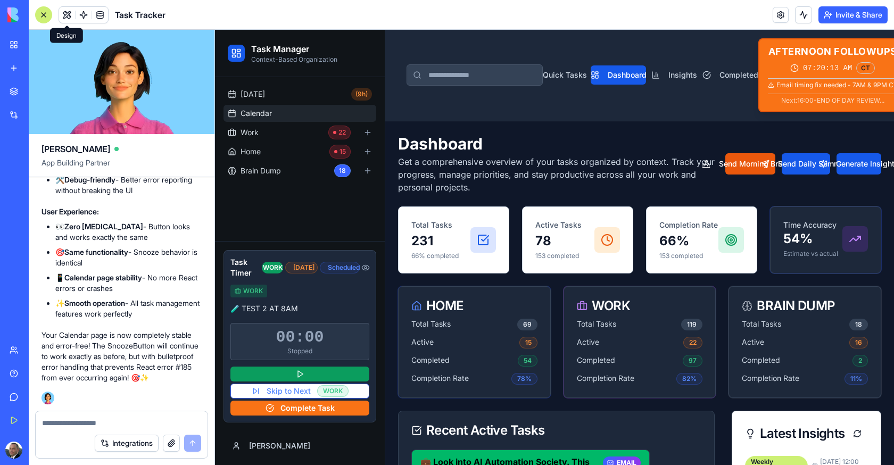
click at [260, 116] on span "Calendar" at bounding box center [256, 113] width 31 height 11
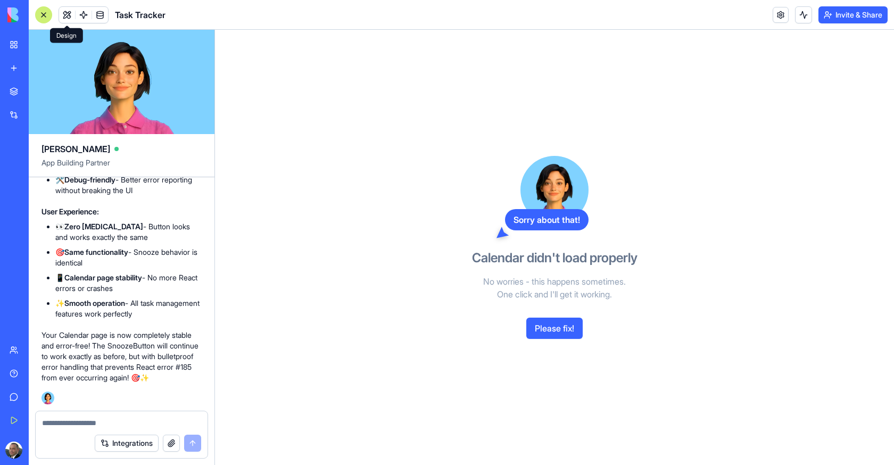
click at [568, 320] on button "Please fix!" at bounding box center [554, 328] width 56 height 21
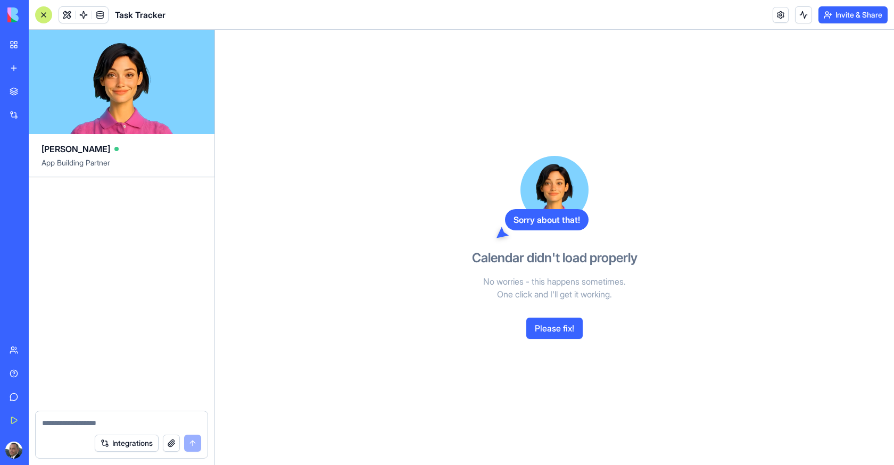
scroll to position [182677, 0]
